Goal: Task Accomplishment & Management: Manage account settings

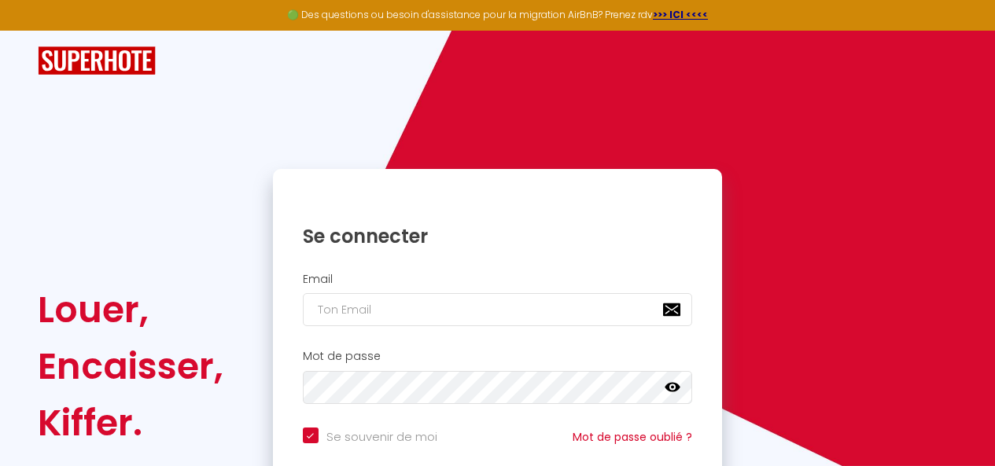
click at [373, 308] on input "email" at bounding box center [498, 309] width 390 height 33
type input "[EMAIL_ADDRESS][DOMAIN_NAME]"
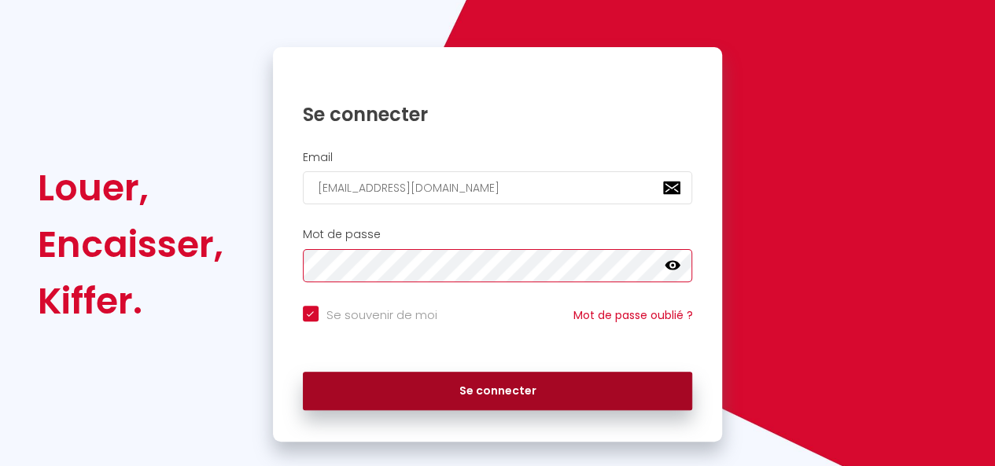
scroll to position [143, 0]
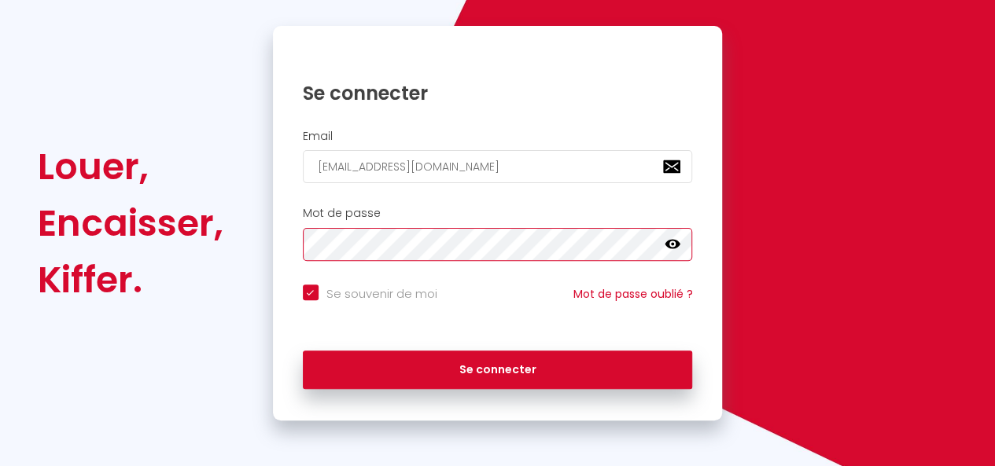
click at [303, 351] on button "Se connecter" at bounding box center [498, 370] width 390 height 39
checkbox input "true"
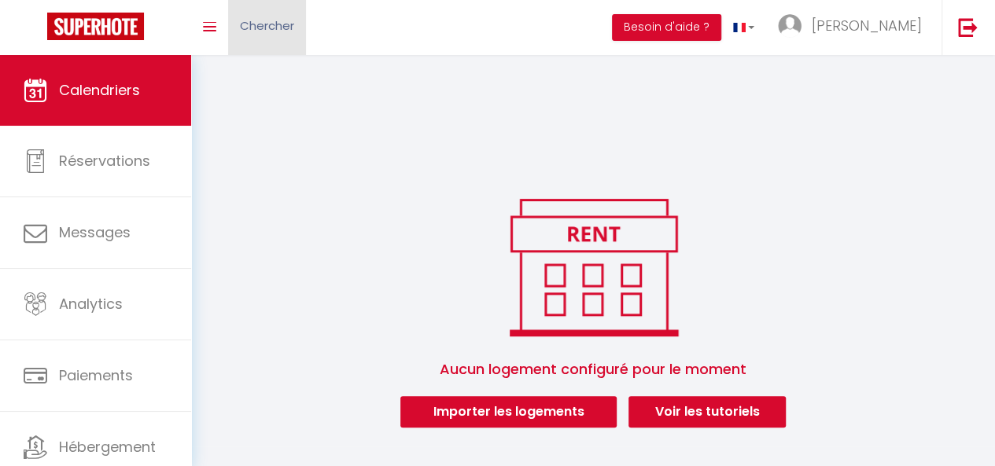
click at [229, 33] on link "Chercher" at bounding box center [267, 27] width 78 height 55
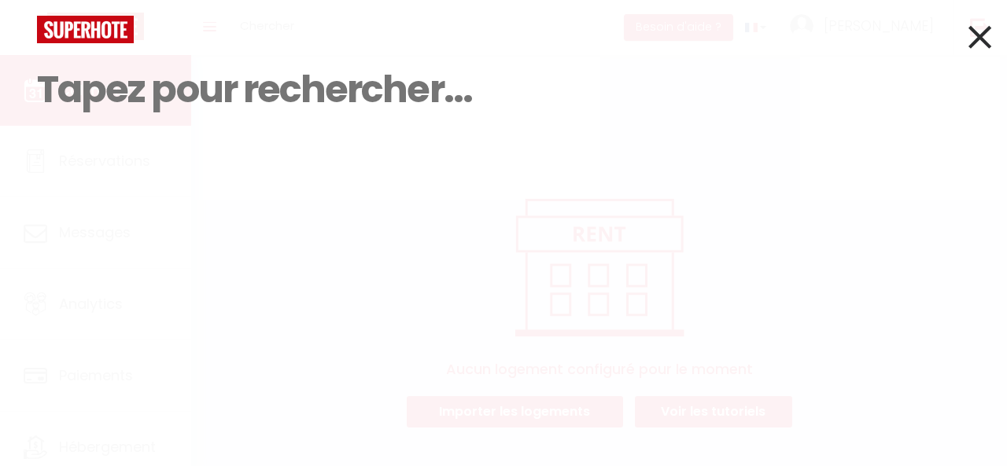
click at [968, 47] on icon at bounding box center [979, 36] width 23 height 39
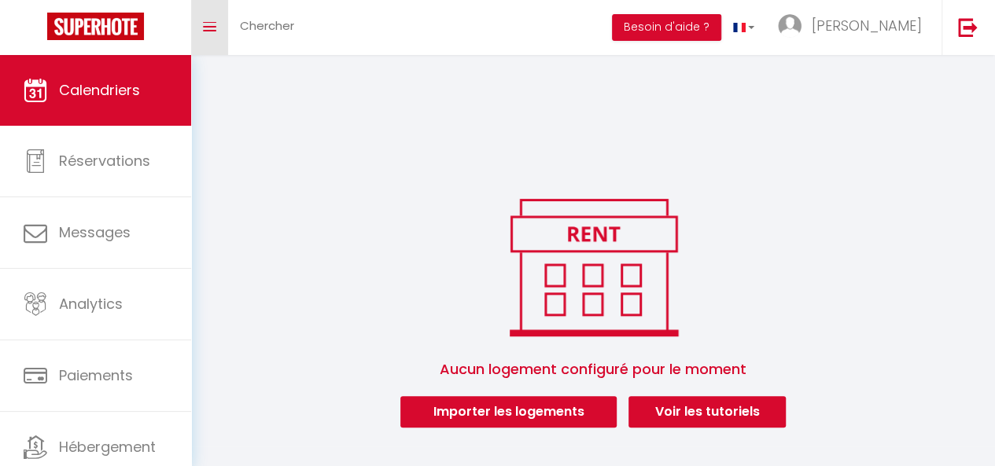
click at [204, 28] on icon "Toggle menubar" at bounding box center [209, 26] width 13 height 9
click at [212, 28] on icon "Toggle menubar" at bounding box center [209, 26] width 13 height 9
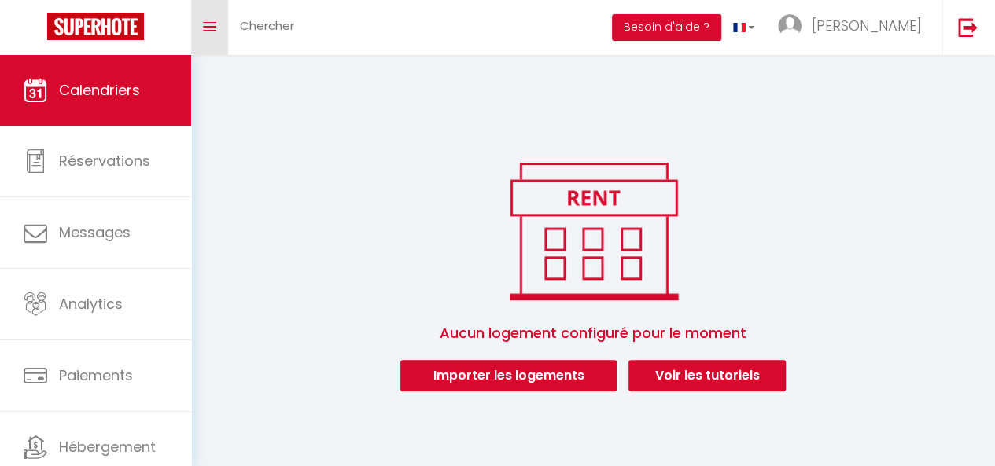
scroll to position [55, 0]
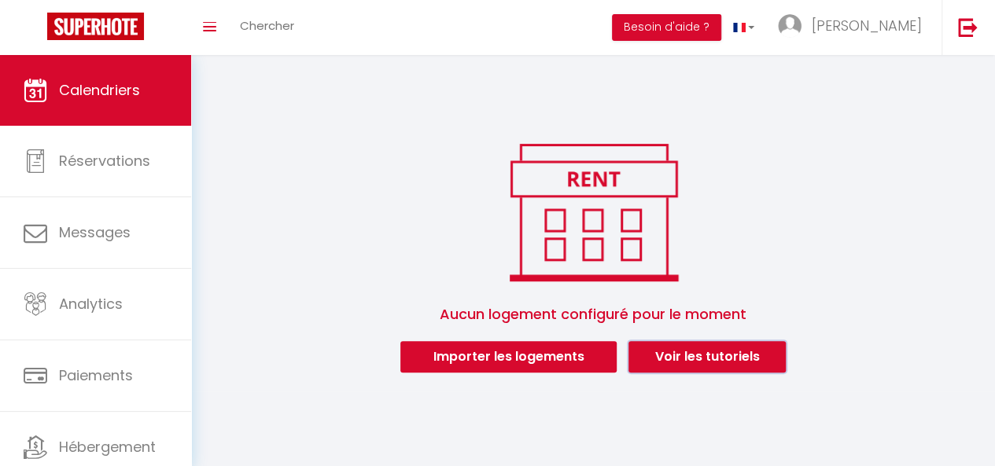
click at [673, 360] on link "Voir les tutoriels" at bounding box center [706, 356] width 157 height 31
click at [967, 35] on img at bounding box center [968, 27] width 20 height 20
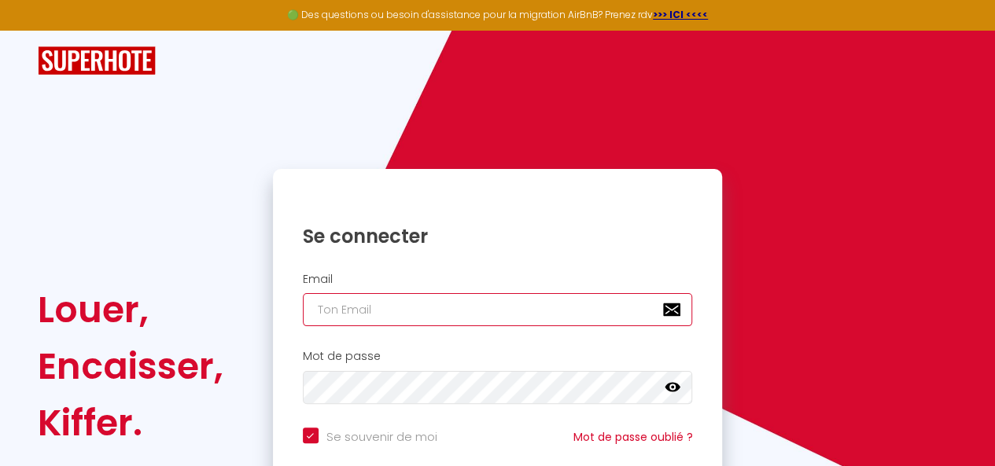
click at [400, 304] on input "email" at bounding box center [498, 309] width 390 height 33
type input "[EMAIL_ADDRESS][DOMAIN_NAME]"
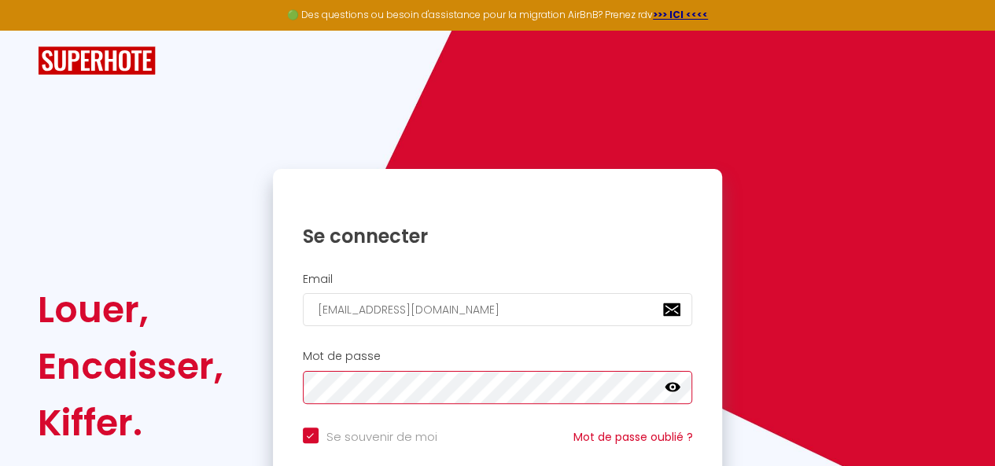
checkbox input "true"
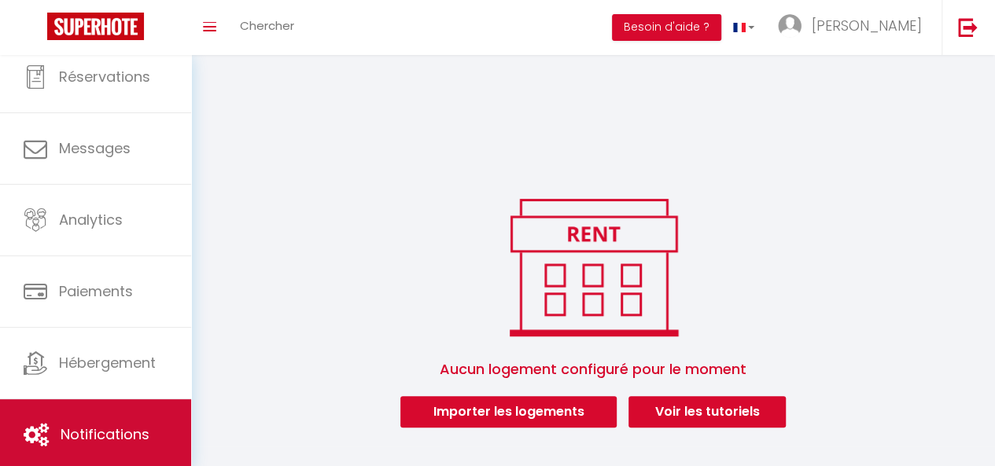
scroll to position [55, 0]
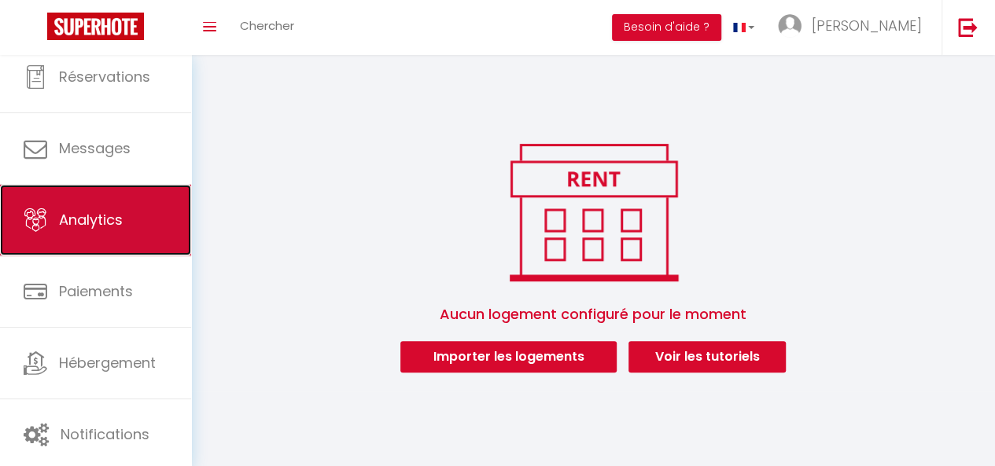
click at [82, 234] on link "Analytics" at bounding box center [95, 220] width 191 height 71
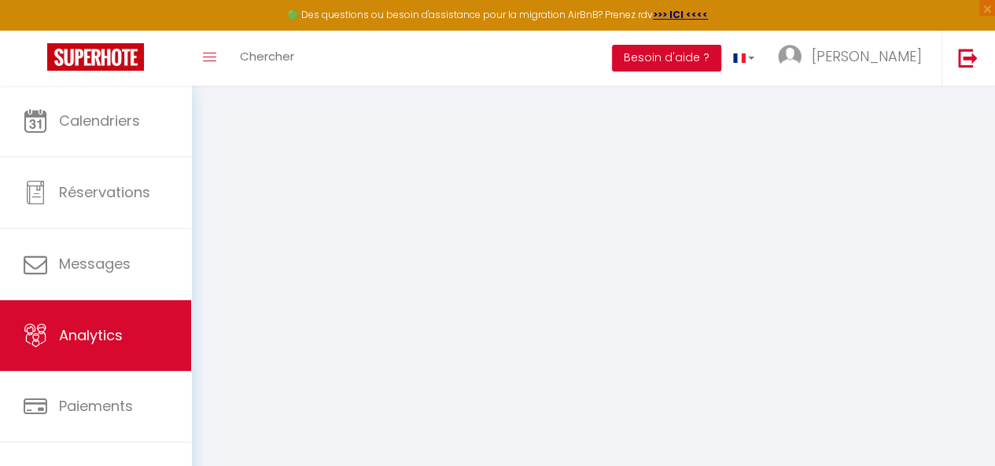
select select "2025"
select select "10"
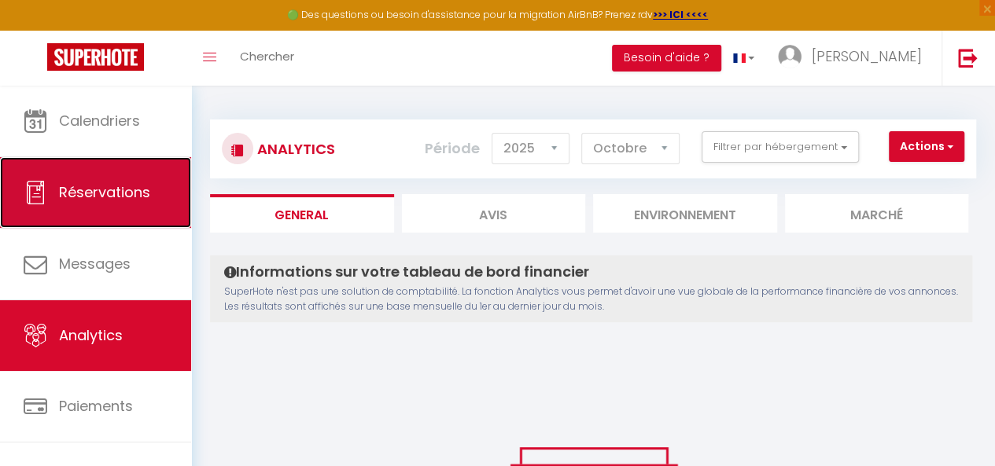
click at [65, 199] on span "Réservations" at bounding box center [104, 192] width 91 height 20
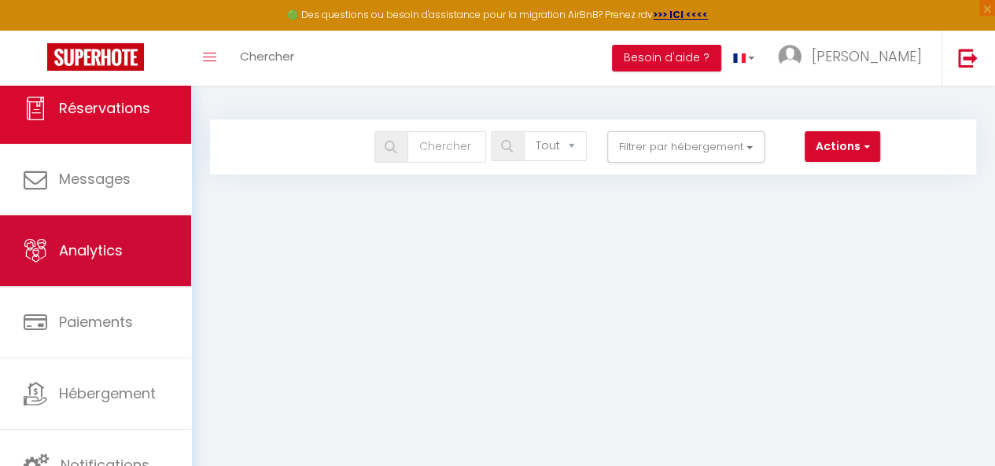
scroll to position [86, 0]
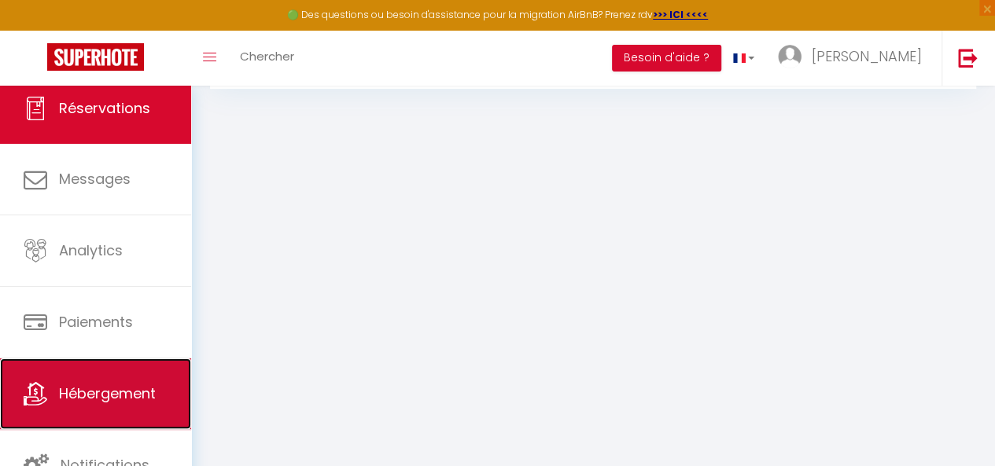
click at [63, 374] on link "Hébergement" at bounding box center [95, 394] width 191 height 71
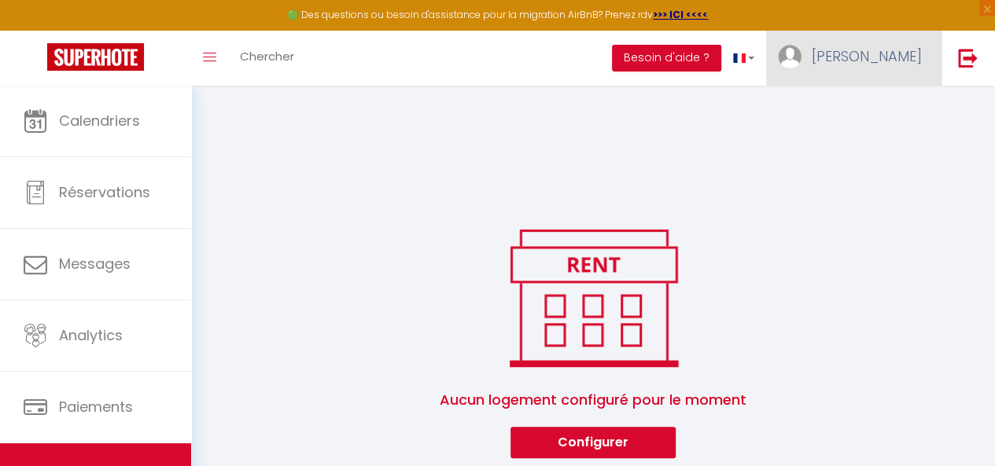
click at [821, 65] on link "[PERSON_NAME]" at bounding box center [853, 58] width 175 height 55
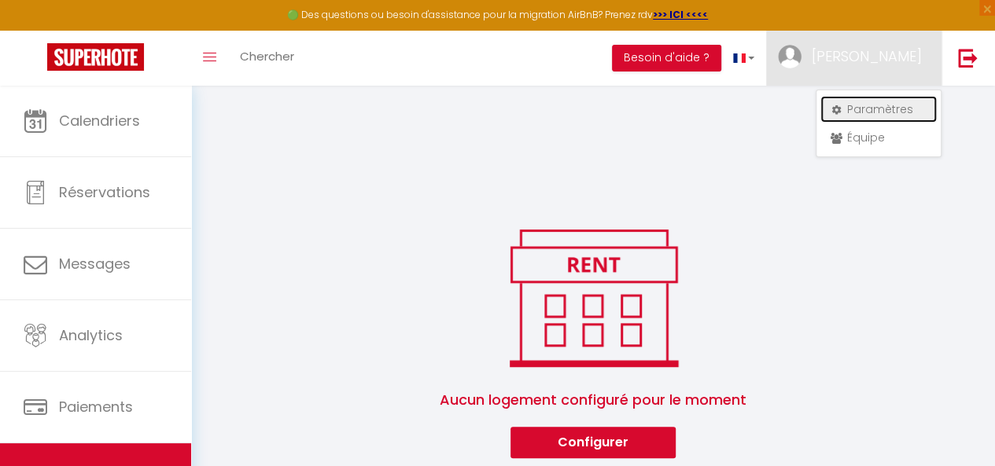
click at [854, 114] on link "Paramètres" at bounding box center [878, 109] width 116 height 27
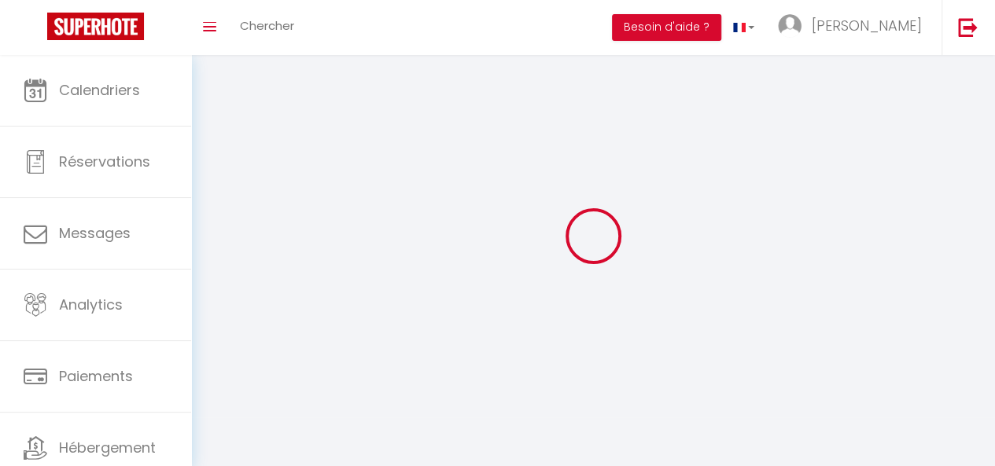
type input "[PERSON_NAME]"
type input "VALLA"
type input "[PHONE_NUMBER]"
type input "[STREET_ADDRESS][PERSON_NAME]"
type input "63400"
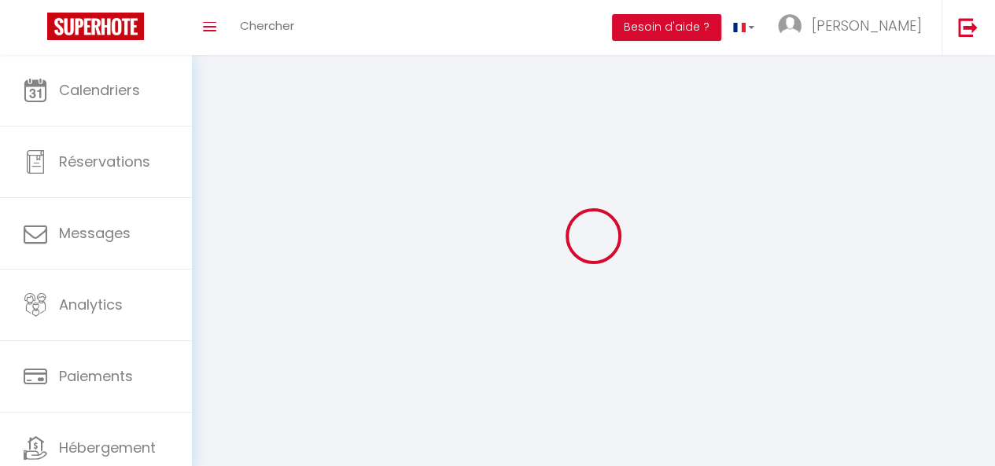
type input "CHAMALIERES"
type input "s057vg4QRAlJ2Y6NhihfyD8d4"
type input "iYX8cJ120Pw50tN5FuDo69fuG"
type input "[URL][DOMAIN_NAME]"
select select "1"
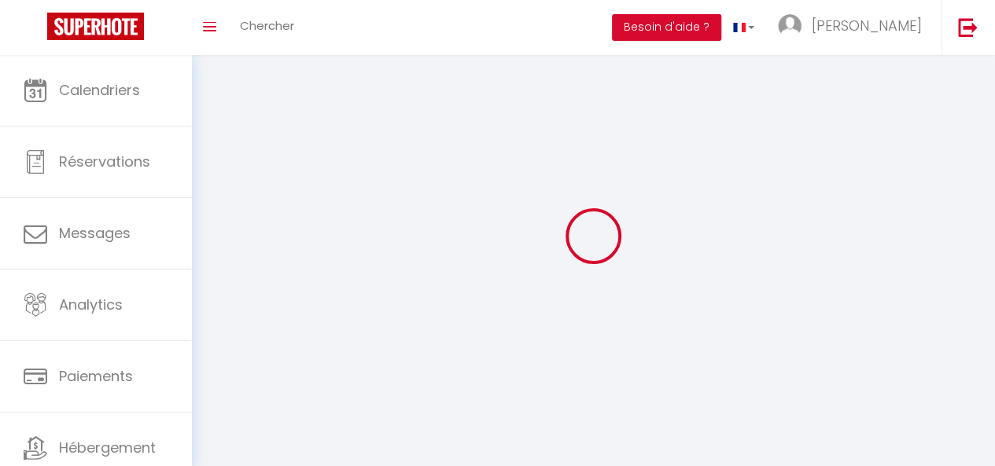
select select "28"
select select "fr"
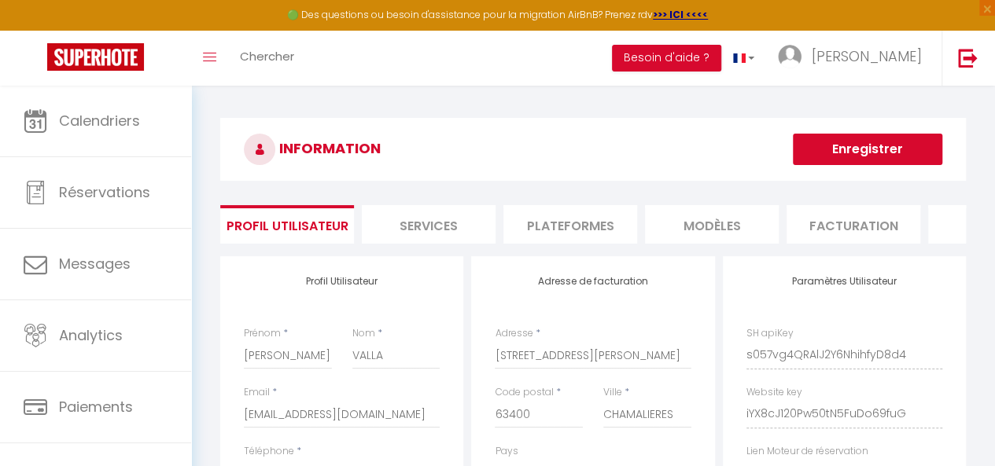
click at [724, 224] on li "MODÈLES" at bounding box center [712, 224] width 134 height 39
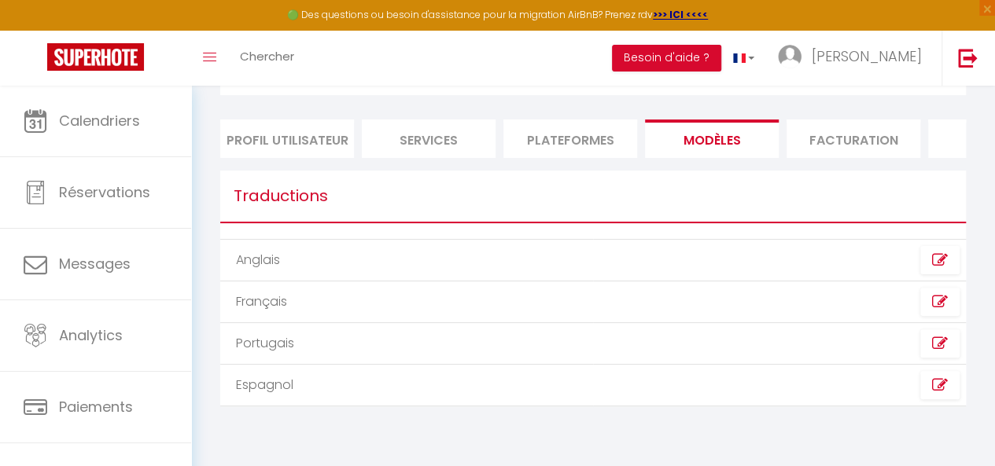
click at [862, 128] on li "Facturation" at bounding box center [854, 139] width 134 height 39
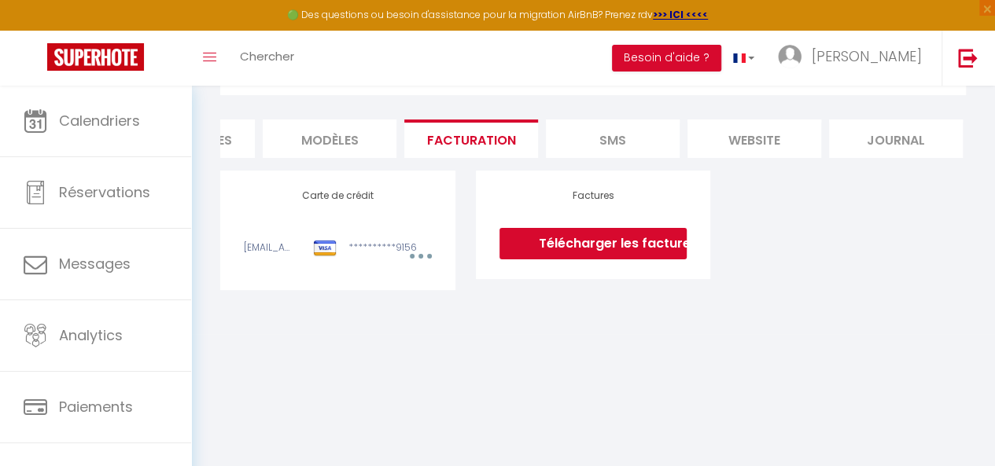
scroll to position [0, 387]
click at [772, 133] on li "website" at bounding box center [750, 139] width 134 height 39
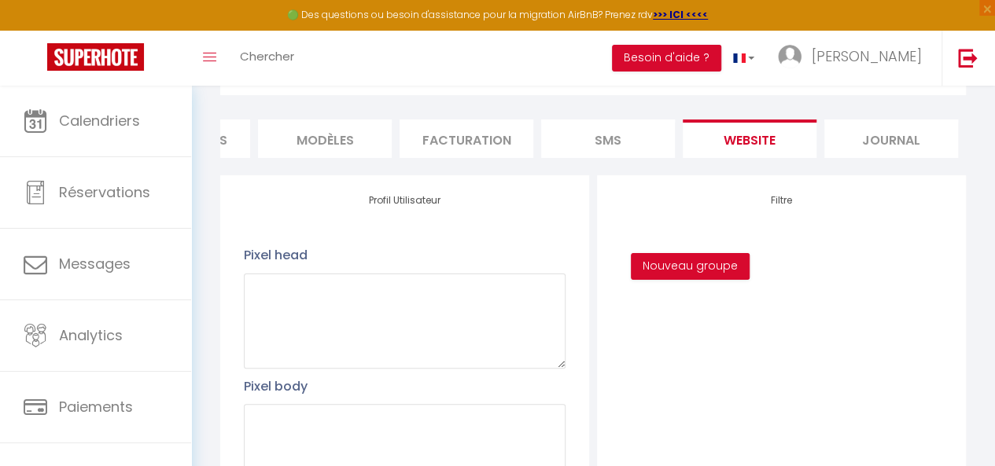
click at [628, 144] on li "SMS" at bounding box center [608, 139] width 134 height 39
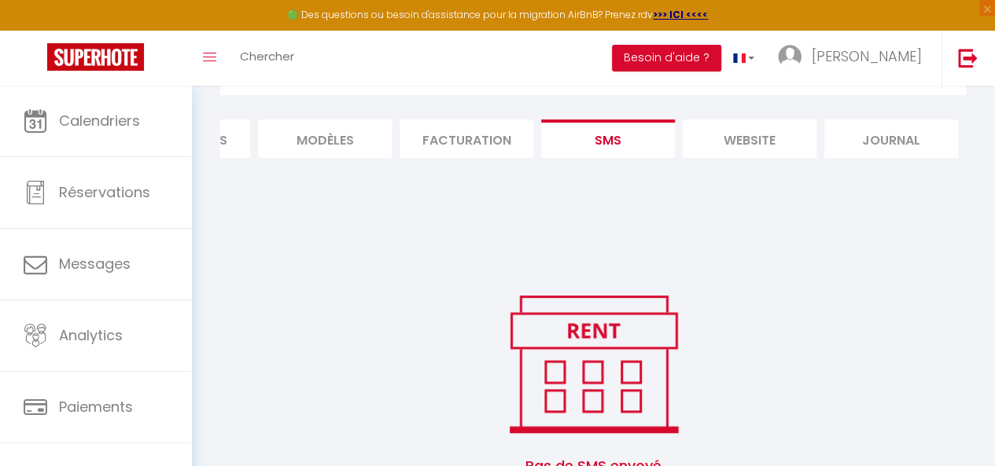
click at [872, 146] on li "Journal" at bounding box center [891, 139] width 134 height 39
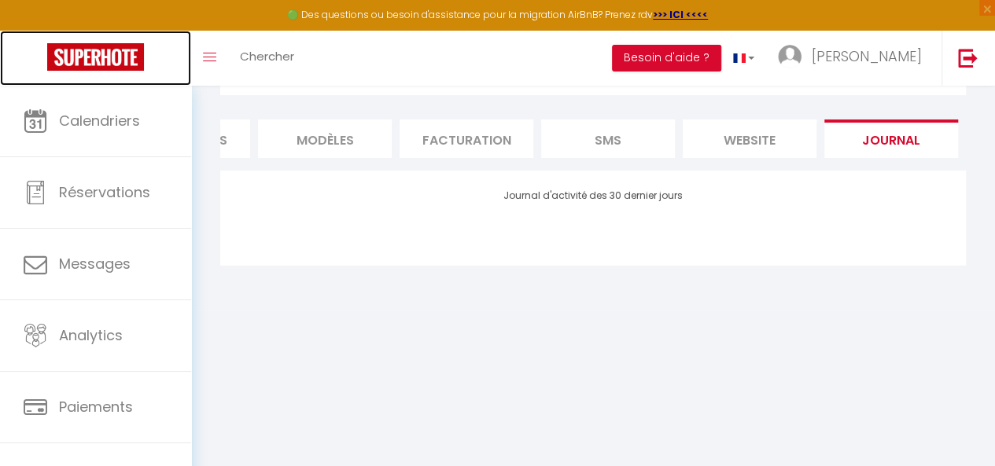
click at [98, 62] on img at bounding box center [95, 57] width 97 height 28
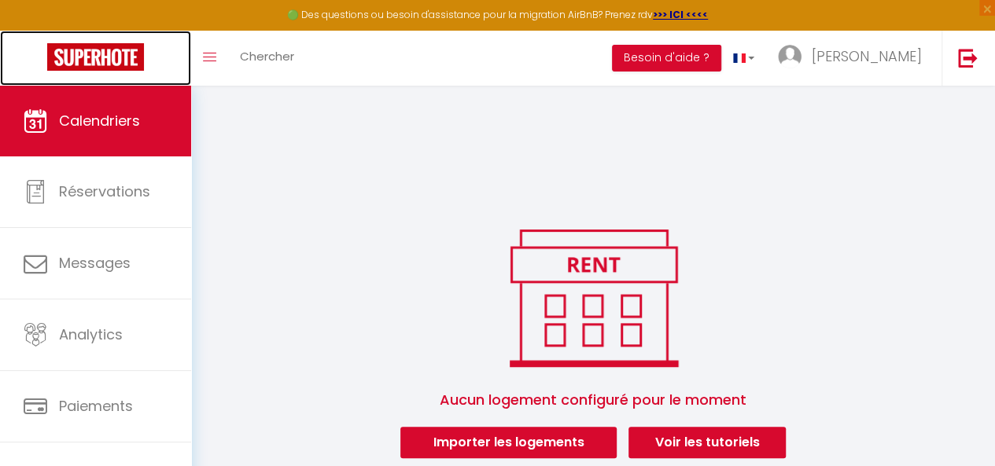
click at [72, 61] on img at bounding box center [95, 57] width 97 height 28
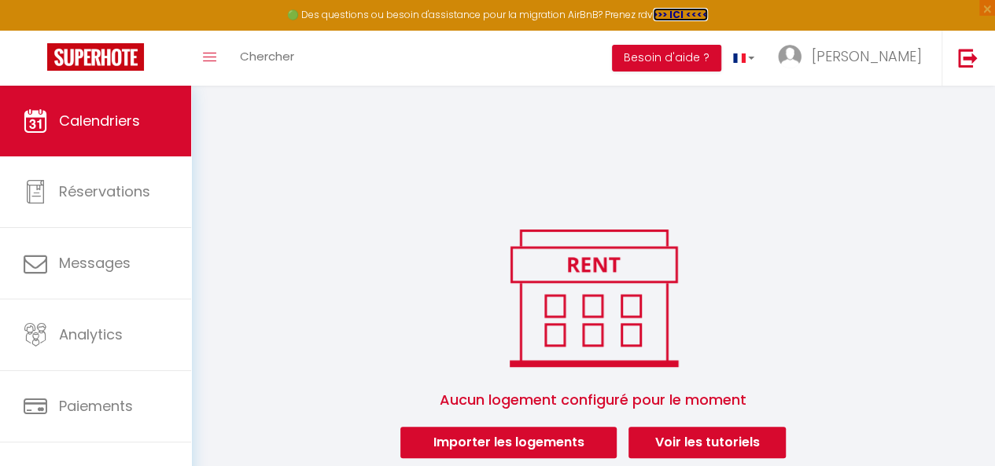
click at [691, 17] on strong ">>> ICI <<<<" at bounding box center [680, 14] width 55 height 13
